Goal: Task Accomplishment & Management: Manage account settings

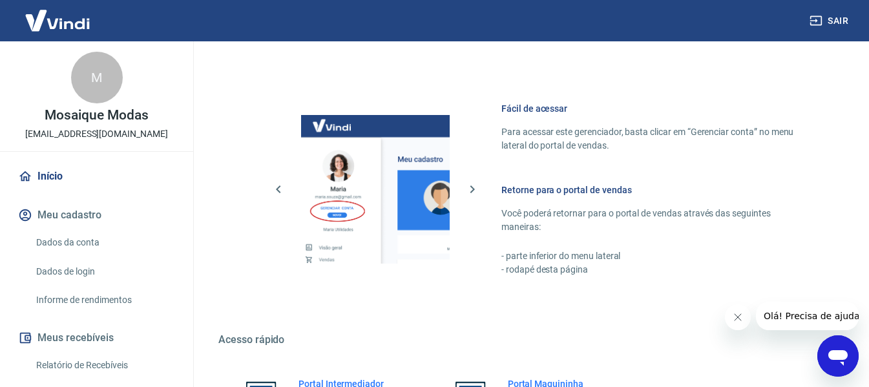
scroll to position [673, 0]
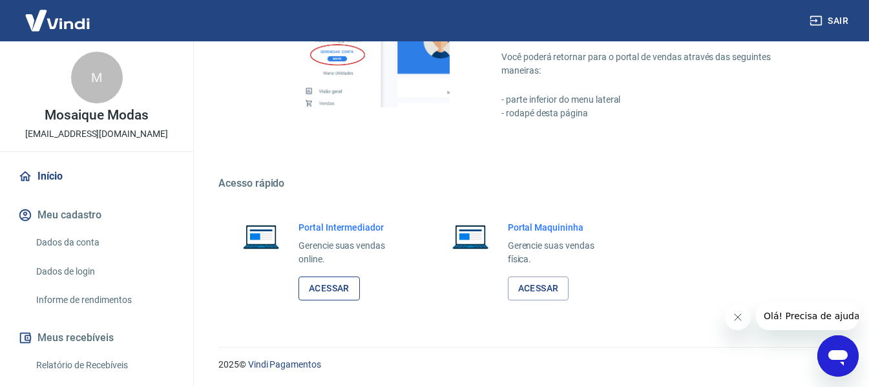
click at [349, 287] on link "Acessar" at bounding box center [328, 288] width 61 height 24
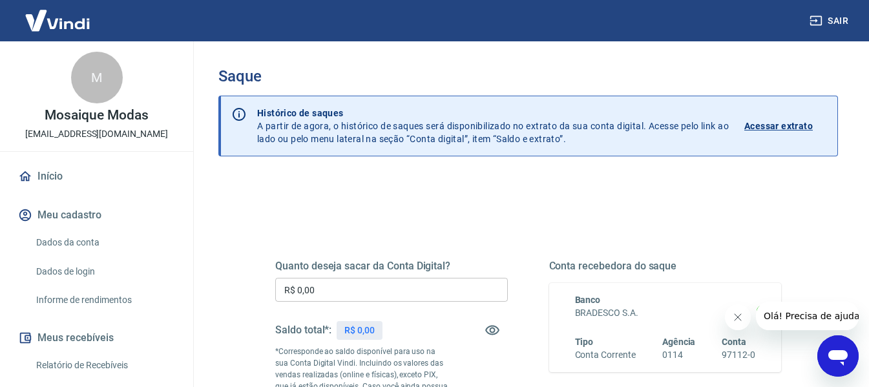
click at [367, 285] on input "R$ 0,00" at bounding box center [391, 290] width 233 height 24
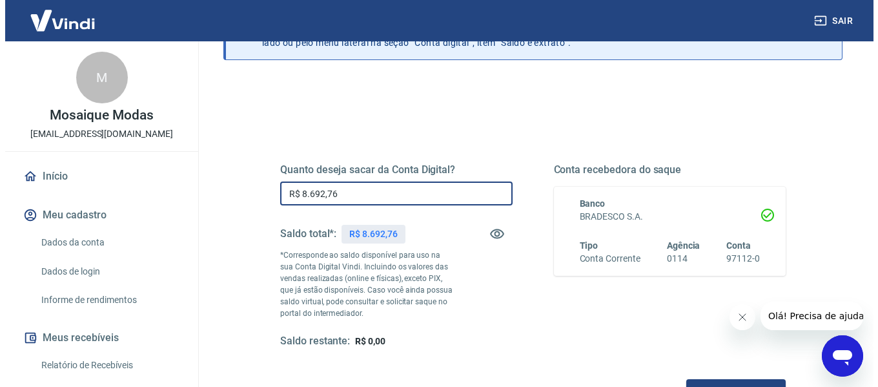
scroll to position [264, 0]
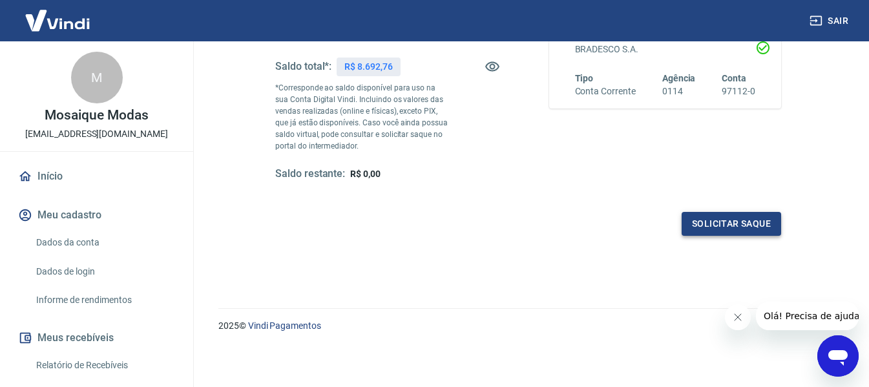
type input "R$ 8.692,76"
click at [730, 225] on button "Solicitar saque" at bounding box center [730, 224] width 99 height 24
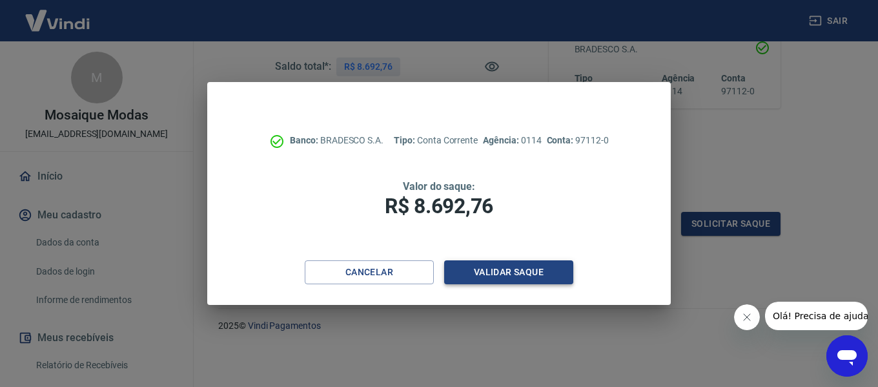
click at [535, 264] on button "Validar saque" at bounding box center [508, 272] width 129 height 24
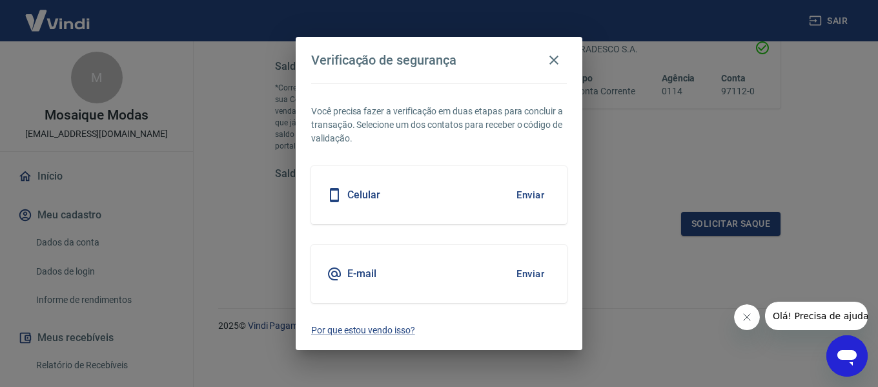
click at [517, 274] on button "Enviar" at bounding box center [531, 273] width 42 height 27
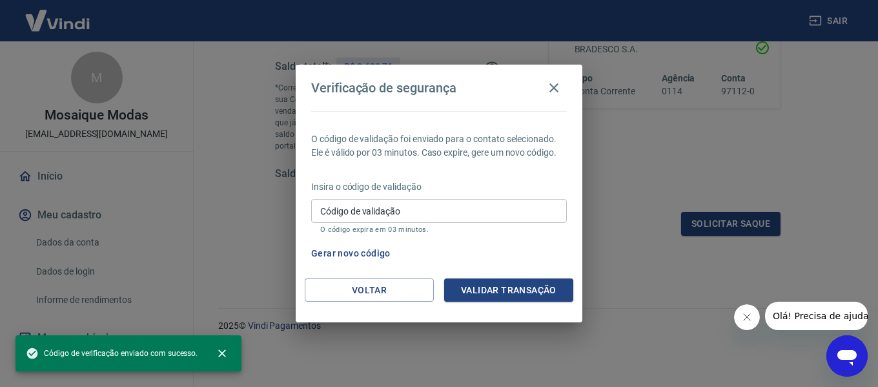
click at [437, 206] on input "Código de validação" at bounding box center [439, 211] width 256 height 24
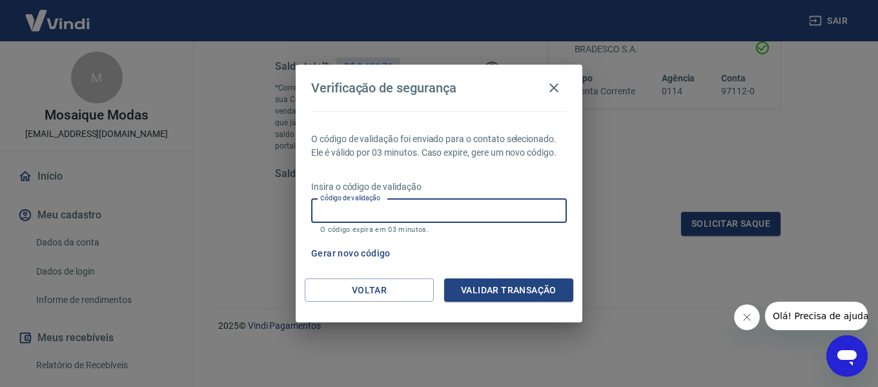
paste input "279594"
type input "279594"
click at [504, 287] on button "Validar transação" at bounding box center [508, 290] width 129 height 24
